Goal: Task Accomplishment & Management: Complete application form

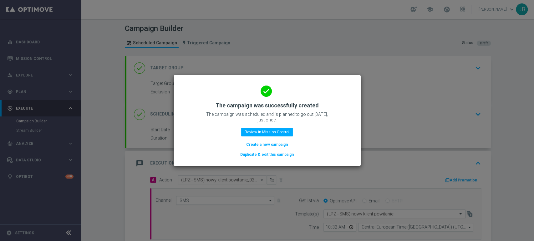
scroll to position [108, 0]
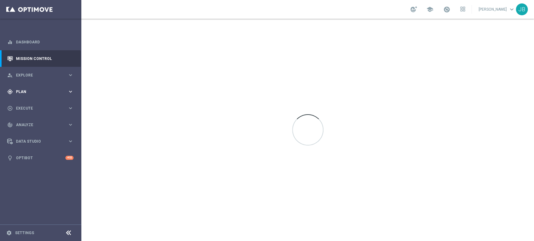
click at [55, 88] on div "gps_fixed Plan keyboard_arrow_right" at bounding box center [40, 91] width 81 height 17
click at [50, 106] on link "Target Groups" at bounding box center [40, 104] width 49 height 5
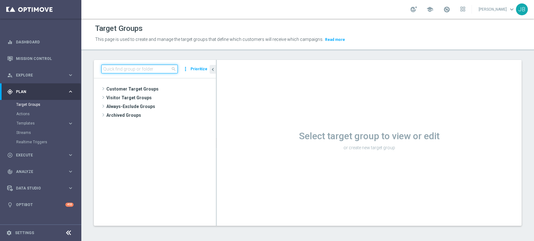
click at [129, 68] on input at bounding box center [139, 69] width 76 height 9
click at [132, 73] on input "grudniowy" at bounding box center [139, 69] width 76 height 9
type input "g"
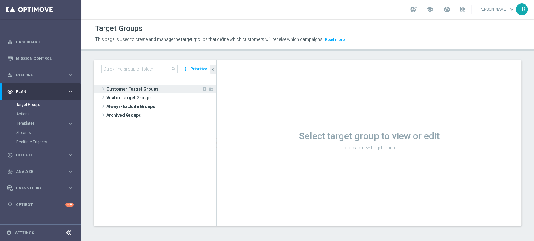
click at [103, 86] on span at bounding box center [103, 89] width 6 height 8
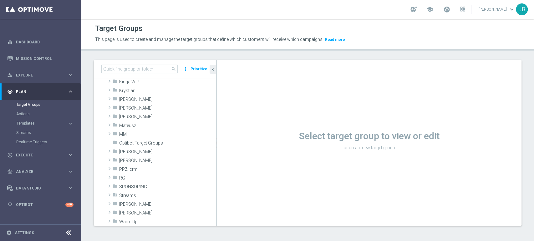
scroll to position [109, 0]
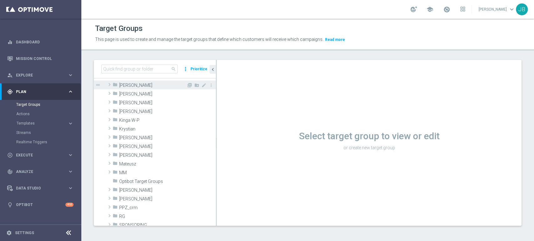
click at [110, 81] on span at bounding box center [109, 85] width 6 height 8
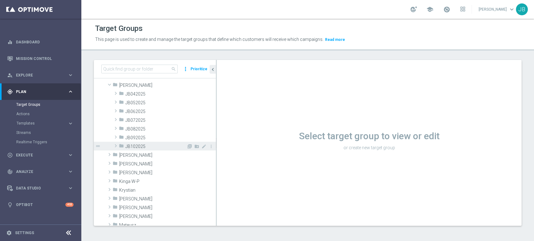
click at [117, 145] on span at bounding box center [116, 146] width 6 height 8
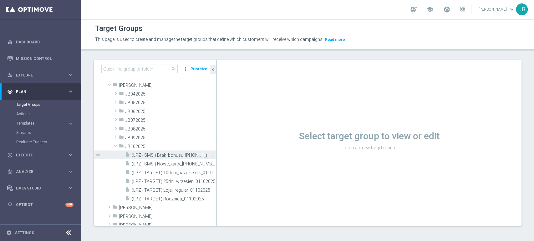
click at [202, 156] on icon "content_copy" at bounding box center [204, 155] width 5 height 5
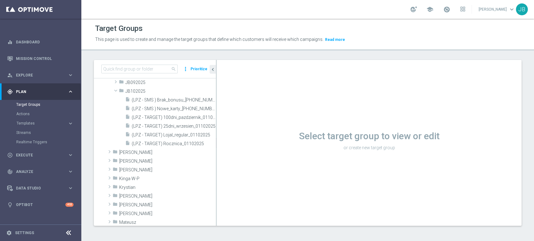
scroll to position [166, 0]
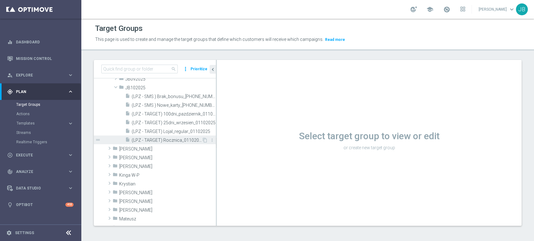
click at [185, 136] on div "insert_drive_file (LPZ - TARGET) Rocznica_01102025" at bounding box center [163, 140] width 77 height 9
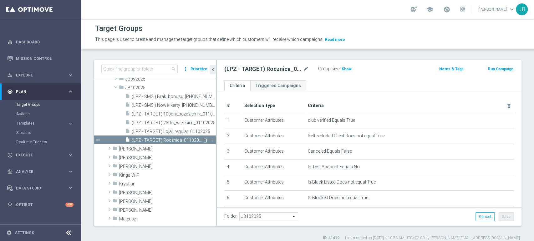
click at [202, 139] on icon "content_copy" at bounding box center [204, 140] width 5 height 5
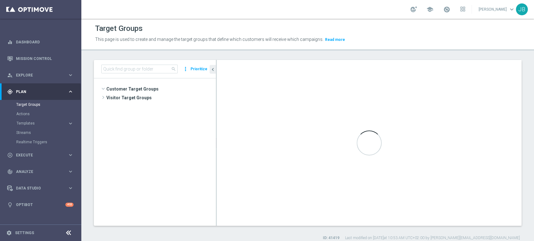
scroll to position [129, 0]
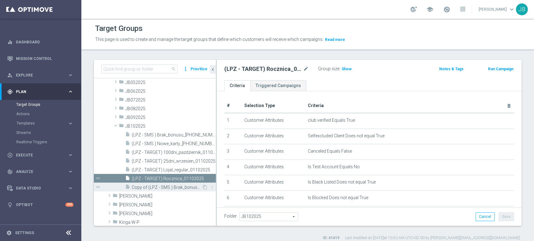
click at [193, 189] on span "Copy of (LPZ - SMS ) Brak_bonusu_01102025" at bounding box center [167, 187] width 70 height 5
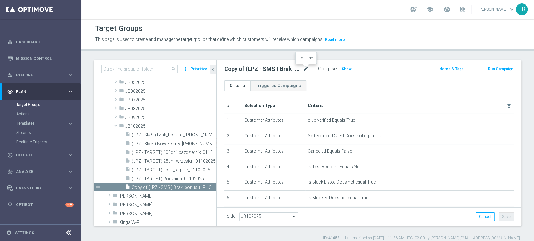
click at [305, 70] on icon "mode_edit" at bounding box center [306, 69] width 6 height 8
type input "(LPZ - SMS) grudniowy strzał w 12_XI_02102025"
click at [338, 97] on div "# Selection Type Criteria delete_forever 1 Customer Attributes club verified Eq…" at bounding box center [369, 204] width 305 height 227
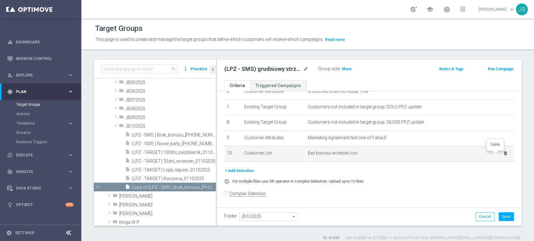
click at [503, 154] on icon "delete_forever" at bounding box center [505, 153] width 5 height 5
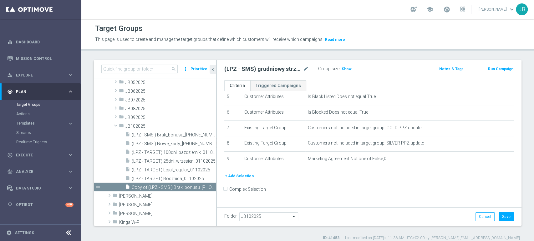
scroll to position [81, 0]
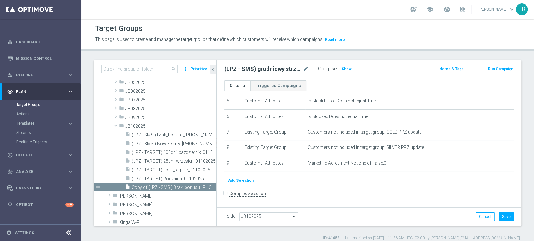
click at [237, 179] on button "+ Add Selection" at bounding box center [239, 180] width 30 height 7
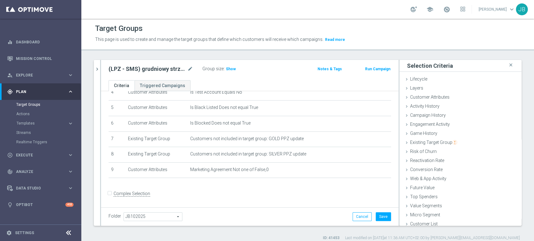
scroll to position [3, 0]
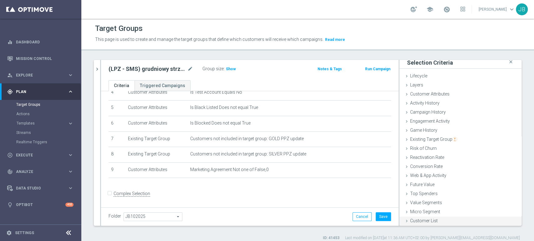
click at [432, 222] on div "Customer List done" at bounding box center [460, 221] width 122 height 9
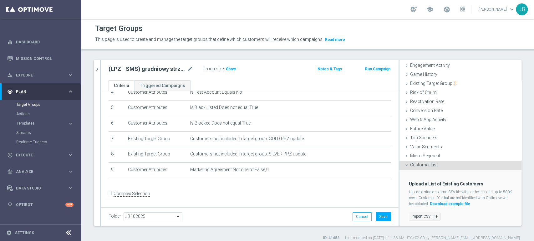
click at [418, 216] on label "Import CSV File" at bounding box center [425, 217] width 32 height 8
click at [0, 0] on input "Import CSV File" at bounding box center [0, 0] width 0 height 0
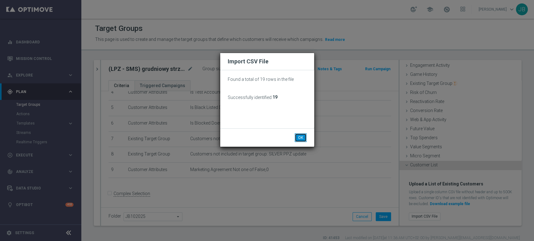
click at [303, 136] on button "OK" at bounding box center [301, 137] width 12 height 9
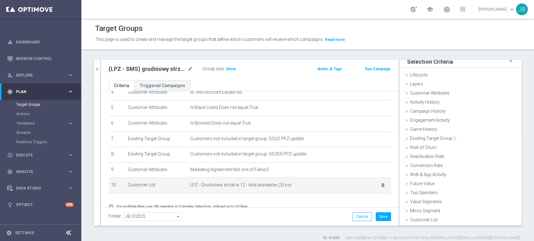
scroll to position [3, 0]
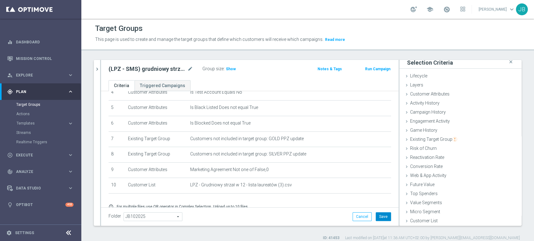
click at [380, 215] on button "Save" at bounding box center [382, 217] width 15 height 9
click at [226, 69] on span "Show" at bounding box center [231, 69] width 10 height 4
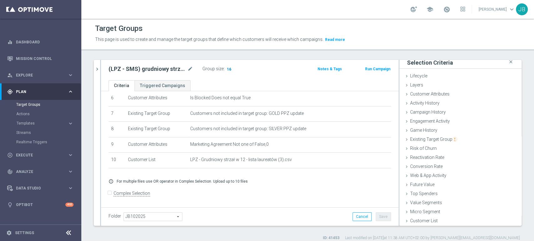
click at [230, 68] on span "16" at bounding box center [229, 70] width 6 height 6
click at [190, 68] on icon "mode_edit" at bounding box center [190, 69] width 6 height 8
click at [40, 155] on span "Execute" at bounding box center [42, 156] width 52 height 4
click at [39, 119] on link "Campaign Builder" at bounding box center [40, 121] width 49 height 5
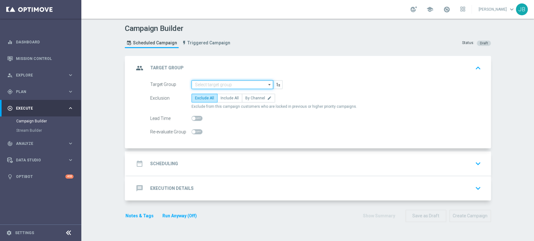
click at [197, 83] on input at bounding box center [232, 84] width 82 height 9
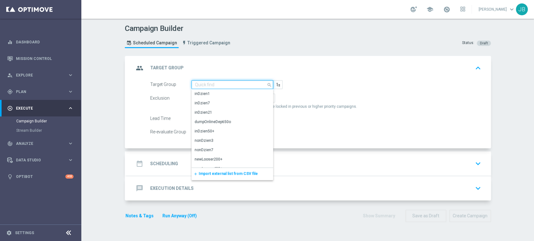
paste input "(LPZ - SMS) grudniowy strzał w 12_XI_02102025"
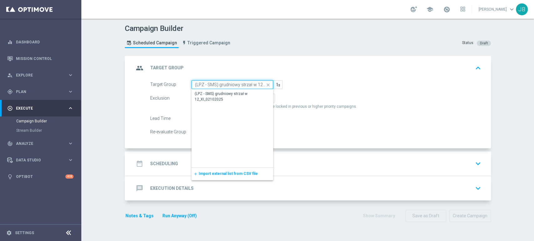
scroll to position [0, 21]
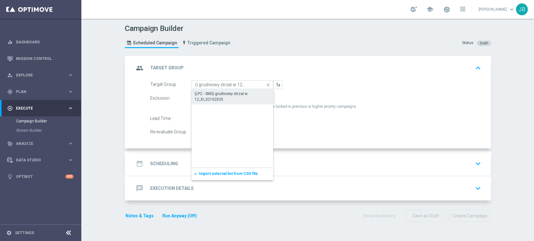
click at [204, 98] on div "(LPZ - SMS) grudniowy strzał w 12_XI_02102025" at bounding box center [232, 96] width 76 height 11
type input "(LPZ - SMS) grudniowy strzał w 12_XI_02102025"
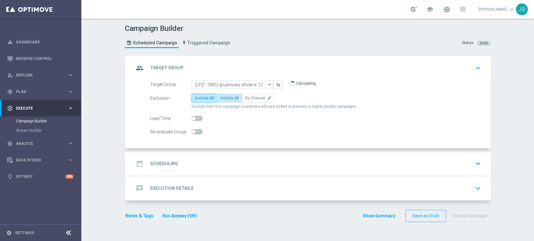
click at [224, 97] on span "Include All" at bounding box center [229, 98] width 18 height 4
click at [224, 97] on input "Include All" at bounding box center [222, 99] width 4 height 4
radio input "true"
click at [291, 85] on button "16" at bounding box center [292, 84] width 5 height 5
click at [203, 152] on div "date_range Scheduling keyboard_arrow_down" at bounding box center [308, 164] width 364 height 24
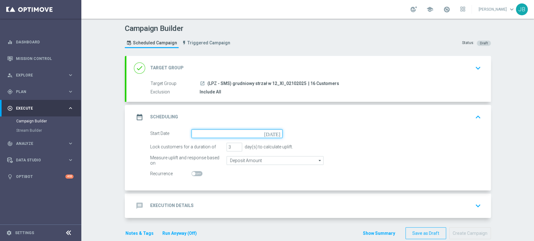
click at [203, 135] on input at bounding box center [236, 133] width 91 height 9
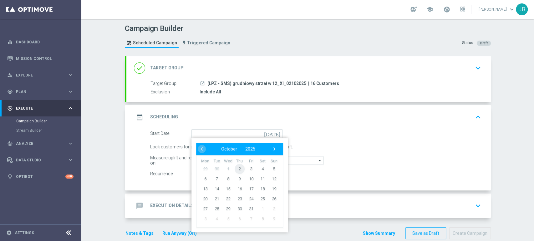
click at [235, 170] on span "2" at bounding box center [239, 169] width 10 height 10
type input "02 Oct 2025"
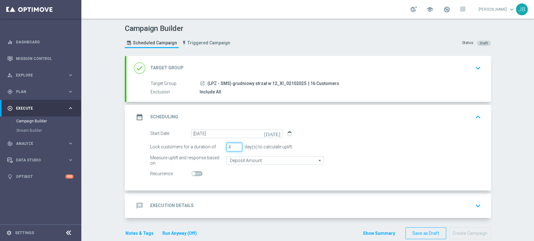
click at [236, 146] on input "4" at bounding box center [234, 147] width 16 height 9
click at [236, 146] on input "5" at bounding box center [234, 147] width 16 height 9
click at [236, 146] on input "6" at bounding box center [234, 147] width 16 height 9
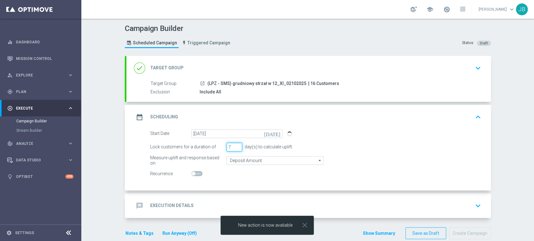
type input "7"
click at [236, 146] on input "7" at bounding box center [234, 147] width 16 height 9
click at [226, 204] on div "message Execution Details keyboard_arrow_down" at bounding box center [308, 206] width 349 height 12
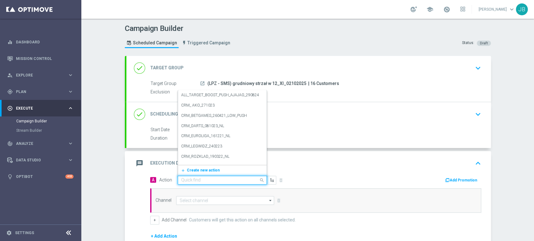
click at [184, 178] on input "text" at bounding box center [216, 180] width 70 height 5
click at [187, 173] on button "add_new Create new action" at bounding box center [221, 170] width 86 height 7
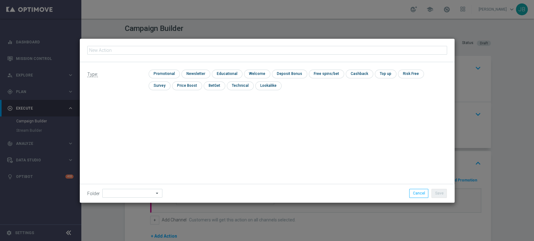
type input "(LPZ - SMS) grudniowy strzał w 12_XI_02102025"
click at [193, 72] on input "checkbox" at bounding box center [194, 74] width 27 height 8
checkbox input "true"
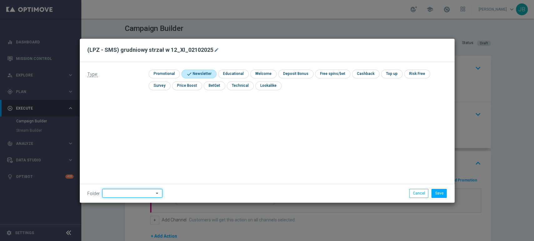
click at [123, 196] on input at bounding box center [132, 193] width 60 height 9
click at [115, 133] on div "Justyna B." at bounding box center [119, 130] width 28 height 6
type input "Justyna B."
click at [442, 197] on button "Save" at bounding box center [438, 193] width 15 height 9
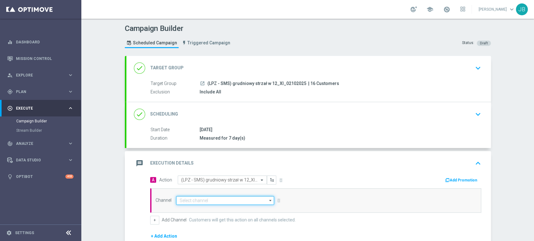
click at [234, 204] on input at bounding box center [225, 200] width 98 height 9
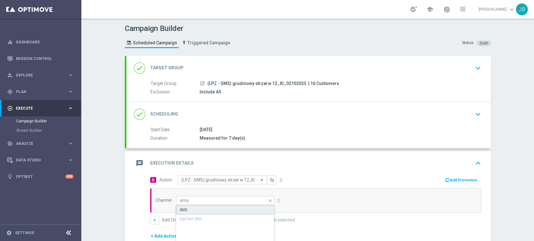
click at [234, 206] on div "SMS" at bounding box center [225, 209] width 98 height 9
type input "SMS"
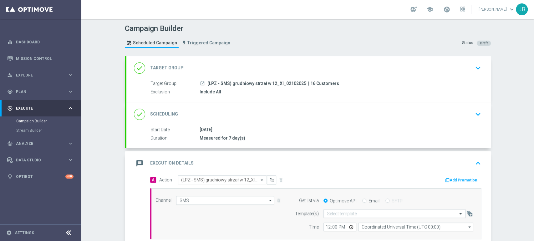
click at [523, 186] on div "Campaign Builder Scheduled Campaign Triggered Campaign Status: Draft done Targe…" at bounding box center [307, 130] width 452 height 223
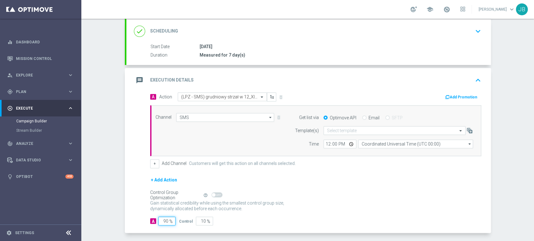
click at [164, 220] on input "90" at bounding box center [166, 221] width 17 height 9
type input "9"
type input "91"
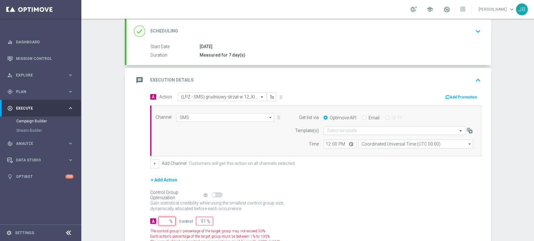
type input "100"
type input "1"
type input "99"
type input "10"
type input "90"
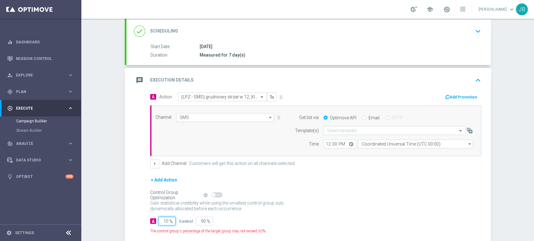
type input "100"
type input "0"
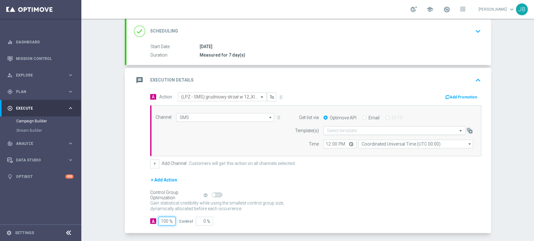
type input "100"
click at [341, 128] on input "text" at bounding box center [388, 130] width 123 height 5
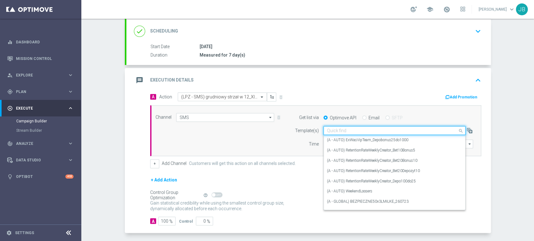
paste input "(LPZ - SMS) grudniowy strzał w 12_XI_02102025"
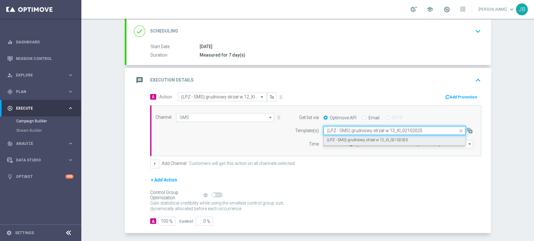
click at [335, 138] on label "(LPZ - SMS) grudniowy strzał w 12_XI_02102025" at bounding box center [367, 140] width 81 height 5
type input "(LPZ - SMS) grudniowy strzał w 12_XI_02102025"
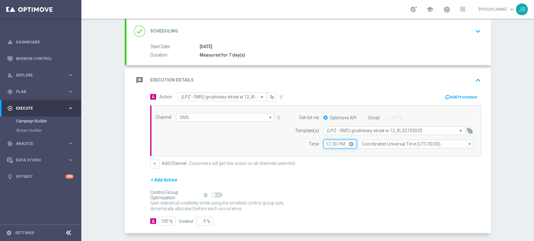
click at [324, 145] on input "12:00" at bounding box center [339, 144] width 33 height 9
type input "11:49"
click at [374, 144] on input "Coordinated Universal Time (UTC 00:00)" at bounding box center [415, 144] width 115 height 9
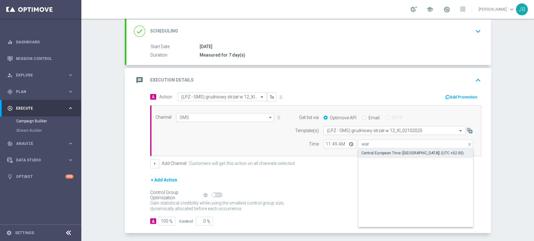
click at [373, 153] on div "Central European Time (Warsaw) (UTC +02:00)" at bounding box center [412, 153] width 102 height 6
type input "Central European Time (Warsaw) (UTC +02:00)"
click at [509, 84] on div "Campaign Builder Scheduled Campaign Triggered Campaign Status: Draft done Targe…" at bounding box center [307, 130] width 452 height 223
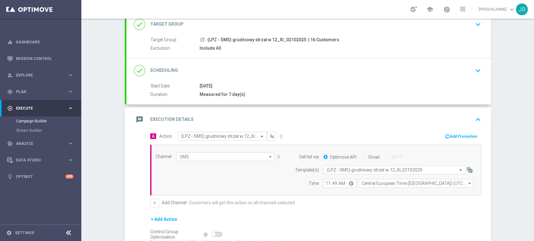
scroll to position [50, 0]
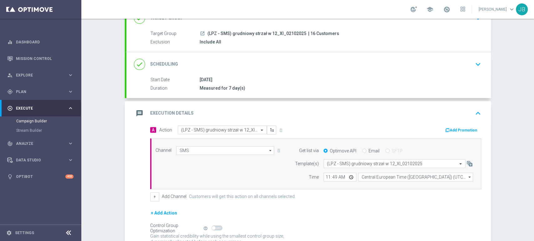
drag, startPoint x: 533, startPoint y: 57, endPoint x: 533, endPoint y: 89, distance: 32.2
click at [533, 89] on div "Campaign Builder Scheduled Campaign Triggered Campaign Status: Draft done Targe…" at bounding box center [307, 130] width 452 height 223
click at [525, 93] on div "Campaign Builder Scheduled Campaign Triggered Campaign Status: Draft done Targe…" at bounding box center [307, 130] width 452 height 223
click at [475, 58] on button "keyboard_arrow_down" at bounding box center [477, 64] width 11 height 12
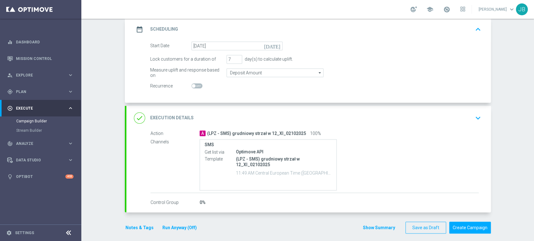
click at [474, 113] on icon "keyboard_arrow_down" at bounding box center [477, 117] width 9 height 9
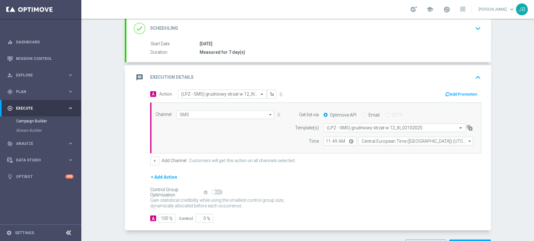
click at [523, 153] on div "Campaign Builder Scheduled Campaign Triggered Campaign Status: Draft done Targe…" at bounding box center [307, 130] width 452 height 223
click at [533, 61] on div "Campaign Builder Scheduled Campaign Triggered Campaign Status: Draft done Targe…" at bounding box center [307, 130] width 452 height 223
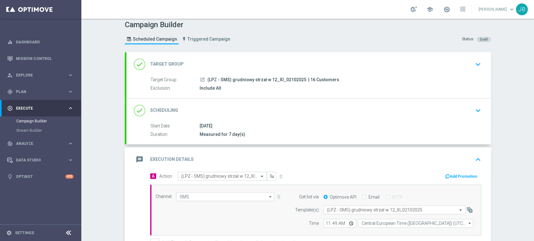
scroll to position [0, 0]
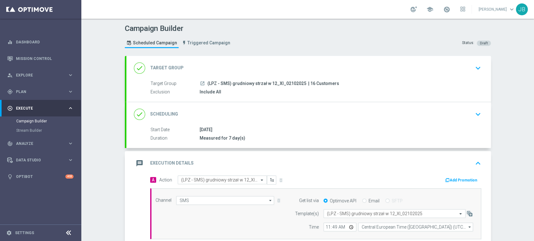
click at [515, 89] on div "Campaign Builder Scheduled Campaign Triggered Campaign Status: Draft done Targe…" at bounding box center [307, 130] width 452 height 223
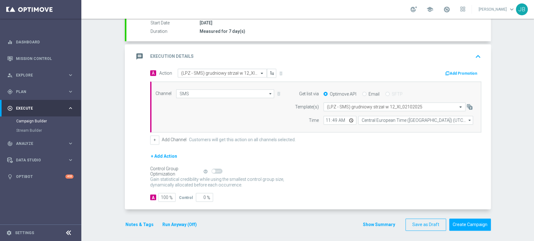
scroll to position [108, 0]
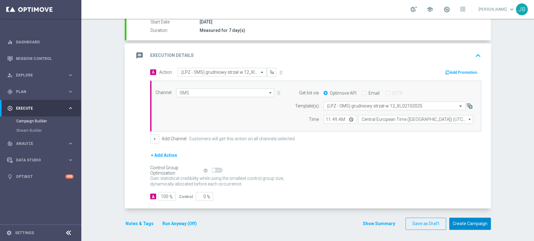
click at [485, 220] on button "Create Campaign" at bounding box center [470, 224] width 42 height 12
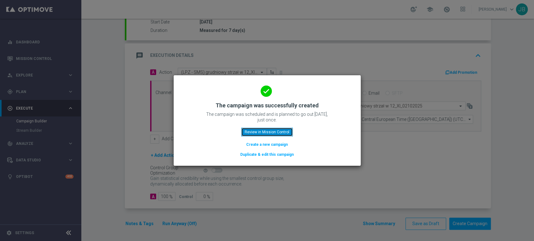
click at [270, 135] on button "Review in Mission Control" at bounding box center [267, 132] width 52 height 9
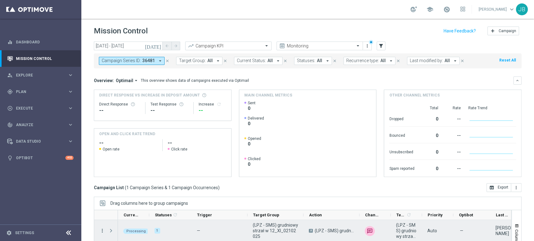
click at [101, 232] on icon "more_vert" at bounding box center [102, 231] width 6 height 6
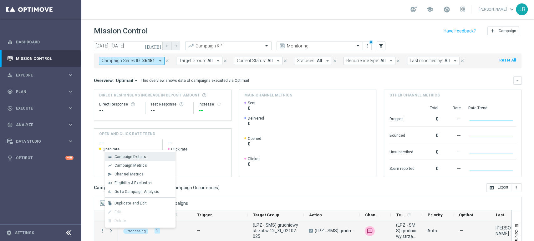
click at [127, 159] on span "Campaign Details" at bounding box center [130, 157] width 32 height 4
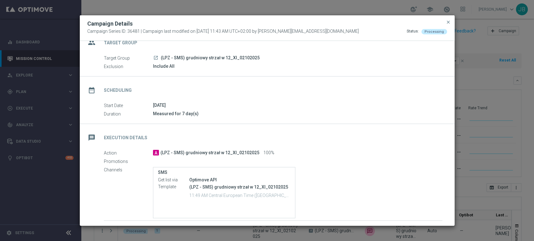
scroll to position [26, 0]
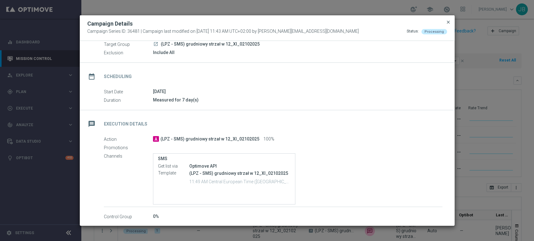
click at [447, 22] on span "close" at bounding box center [448, 22] width 5 height 5
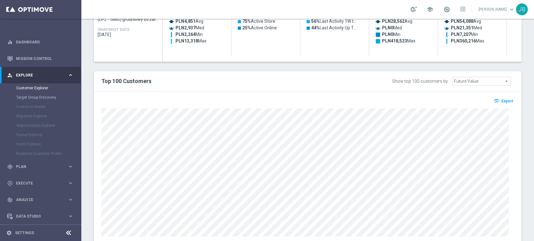
scroll to position [348, 0]
